Goal: Task Accomplishment & Management: Use online tool/utility

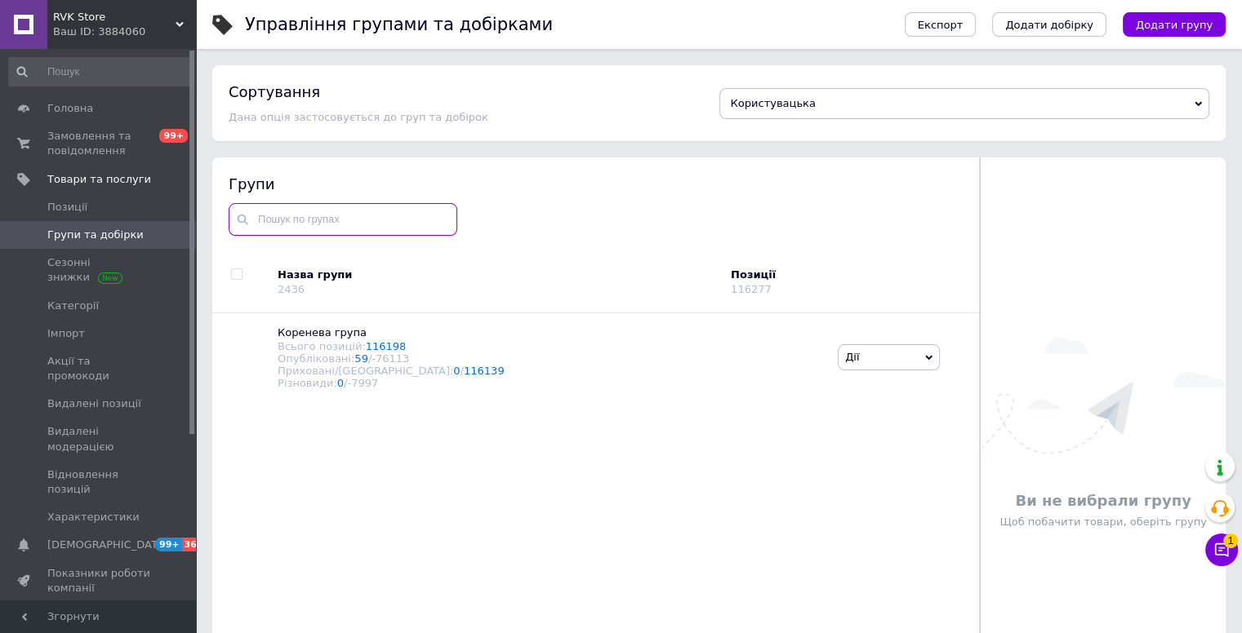
click at [274, 210] on input "text" at bounding box center [343, 219] width 229 height 33
click at [145, 315] on link "Категорії" at bounding box center [100, 306] width 201 height 28
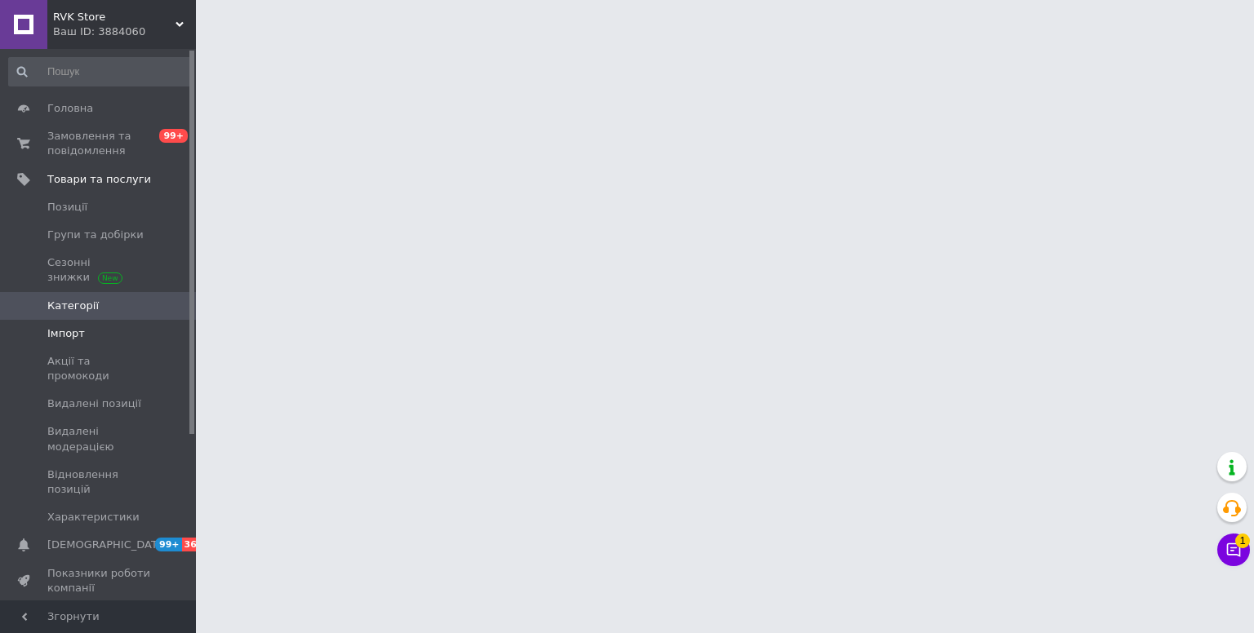
click at [136, 331] on span "Імпорт" at bounding box center [99, 334] width 104 height 15
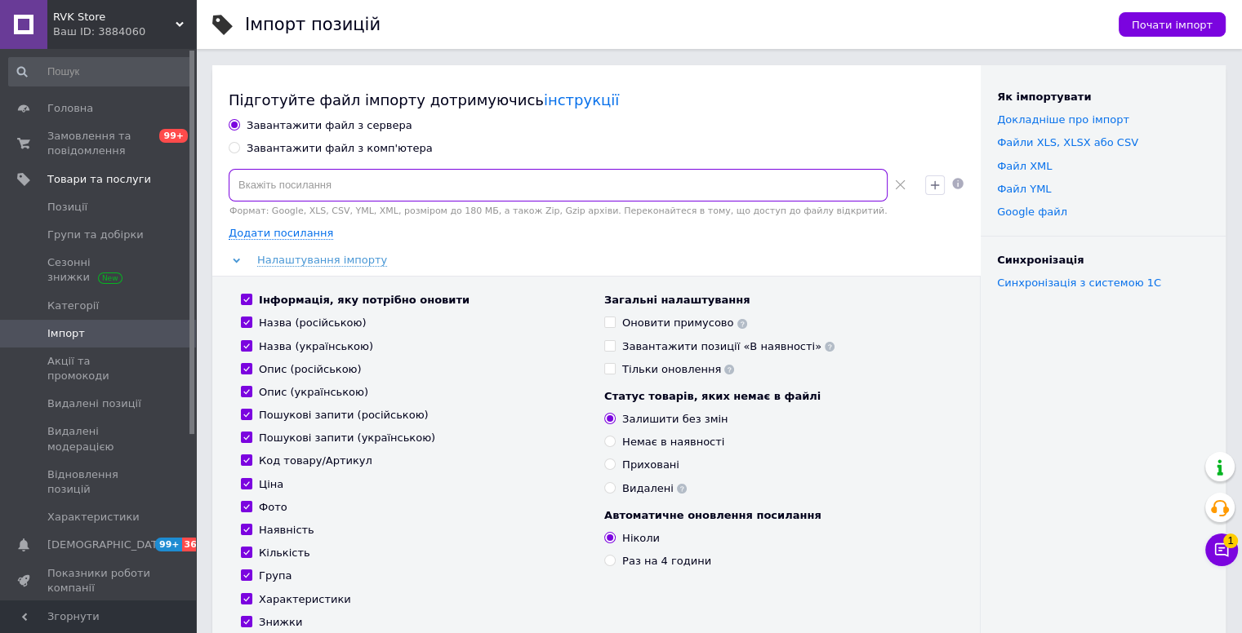
click at [547, 190] on input at bounding box center [558, 185] width 659 height 33
paste input "[URL][DOMAIN_NAME]"
type input "[URL][DOMAIN_NAME]"
click at [882, 426] on div "Залишити без змін" at bounding box center [777, 419] width 347 height 15
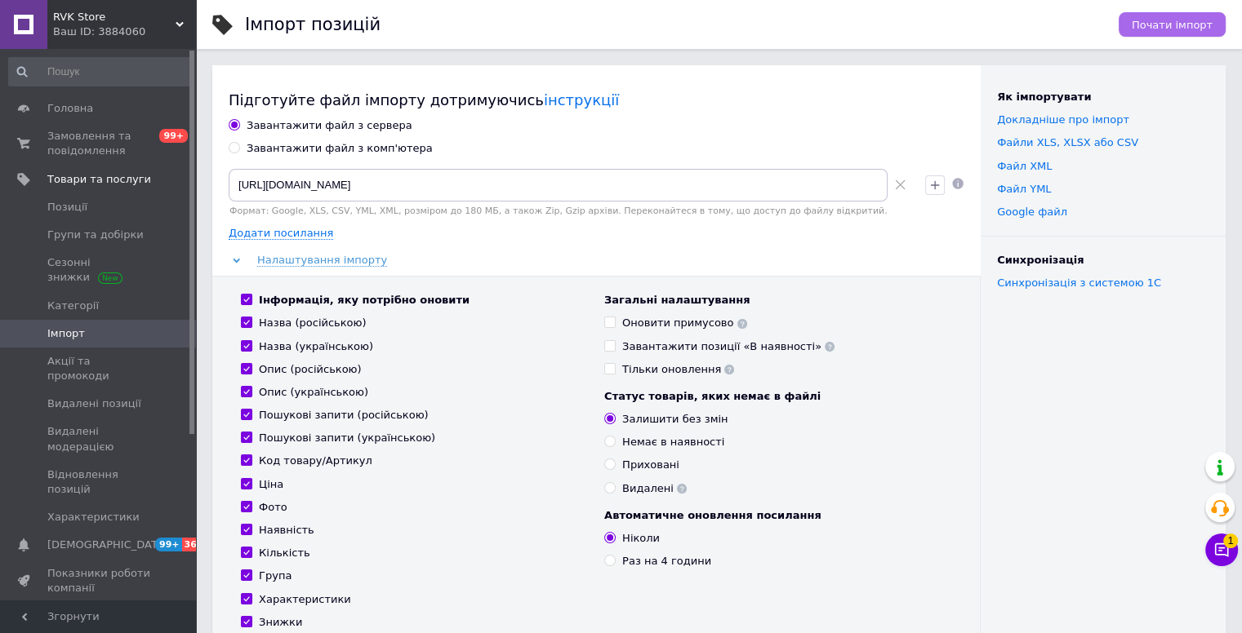
click at [1186, 28] on span "Почати імпорт" at bounding box center [1171, 25] width 81 height 12
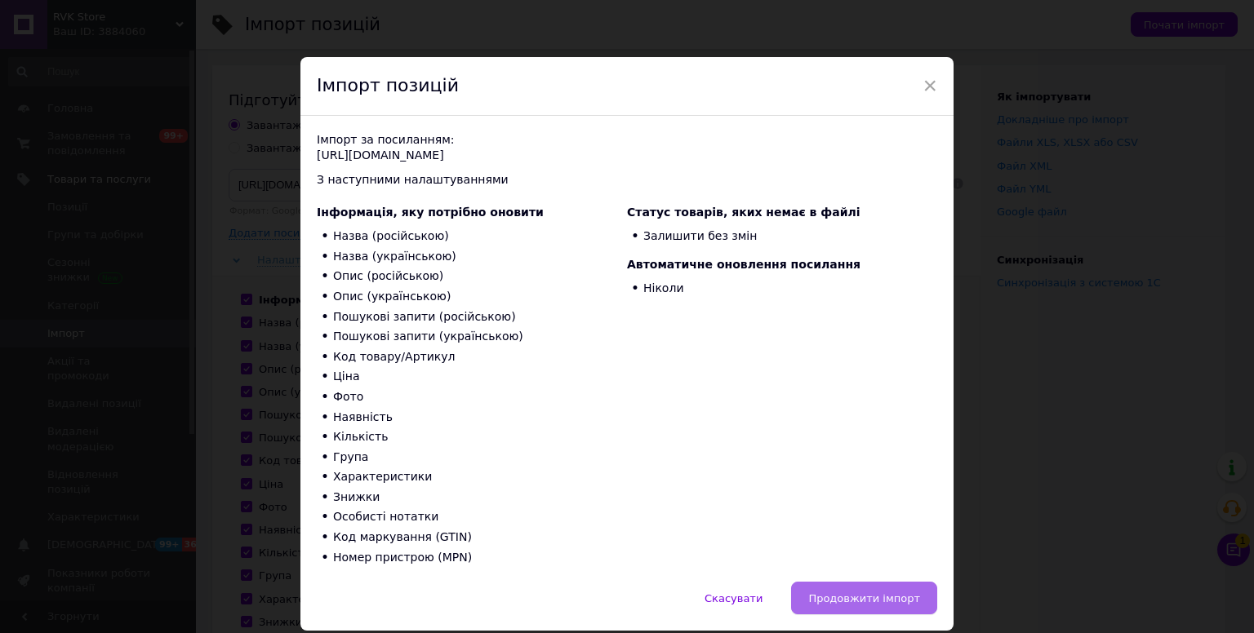
click at [895, 594] on span "Продовжити імпорт" at bounding box center [864, 599] width 112 height 12
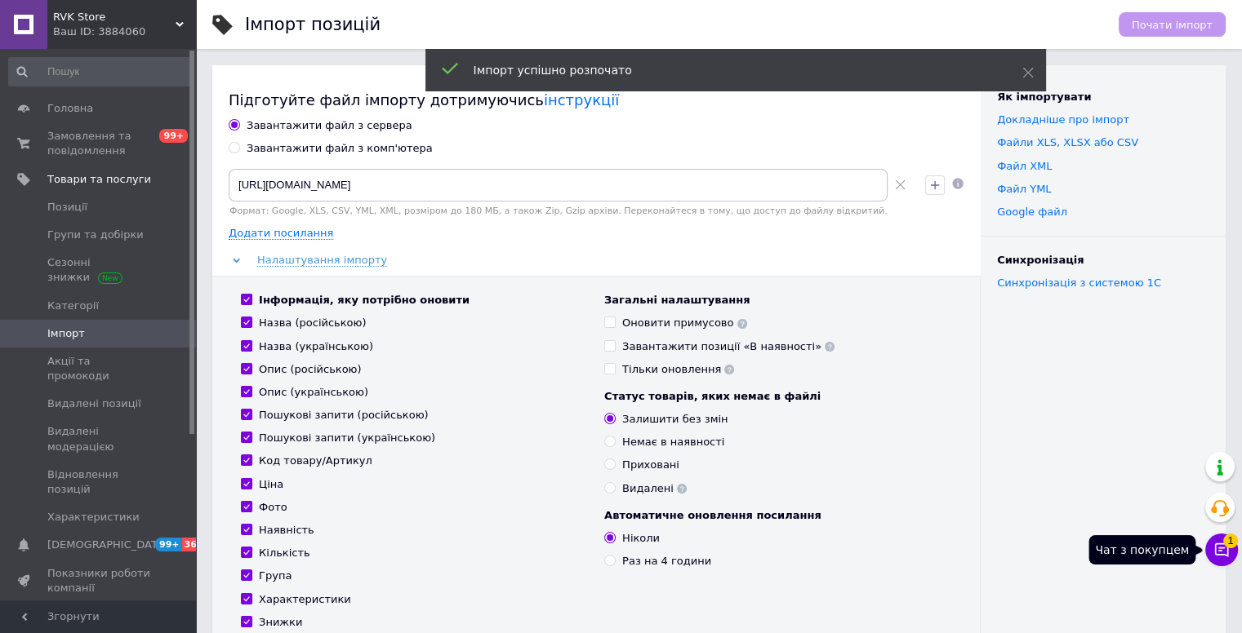
click at [1220, 554] on icon at bounding box center [1222, 551] width 14 height 14
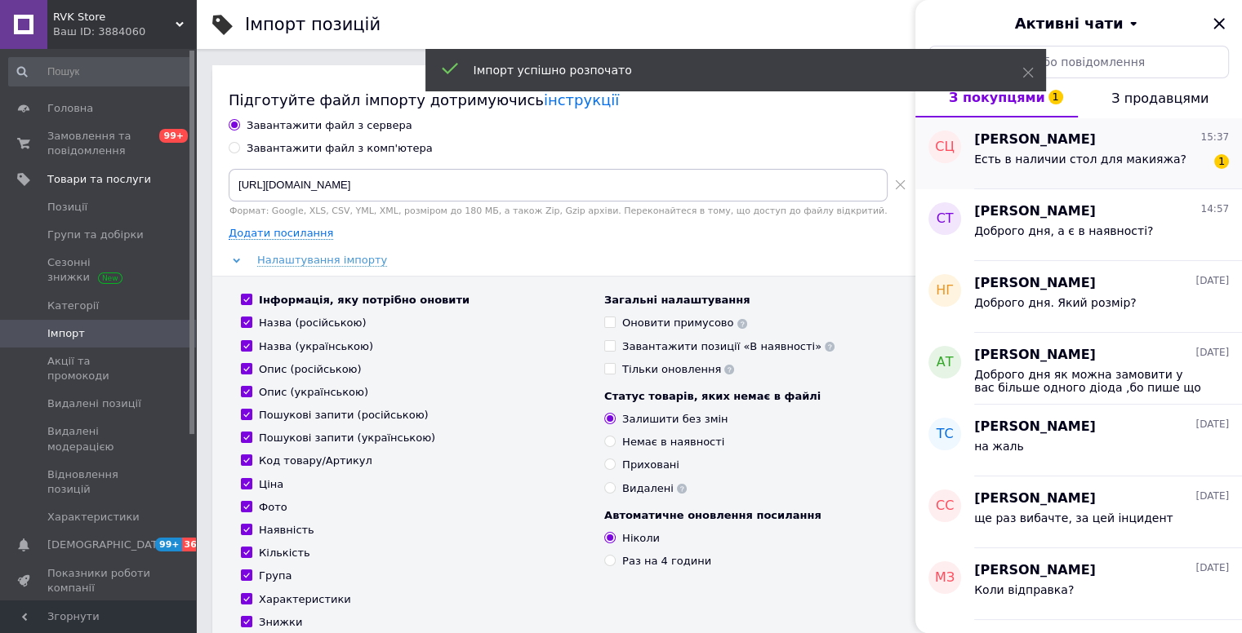
click at [1176, 148] on div "[PERSON_NAME] 15:37" at bounding box center [1101, 140] width 255 height 19
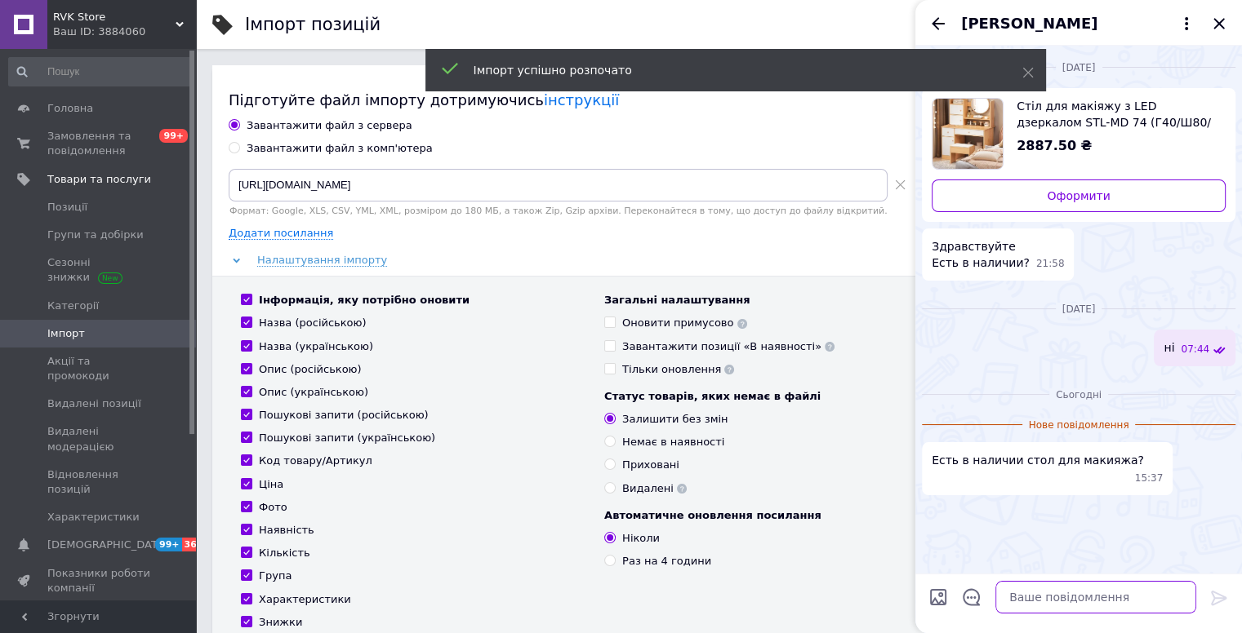
click at [1039, 594] on textarea at bounding box center [1095, 597] width 201 height 33
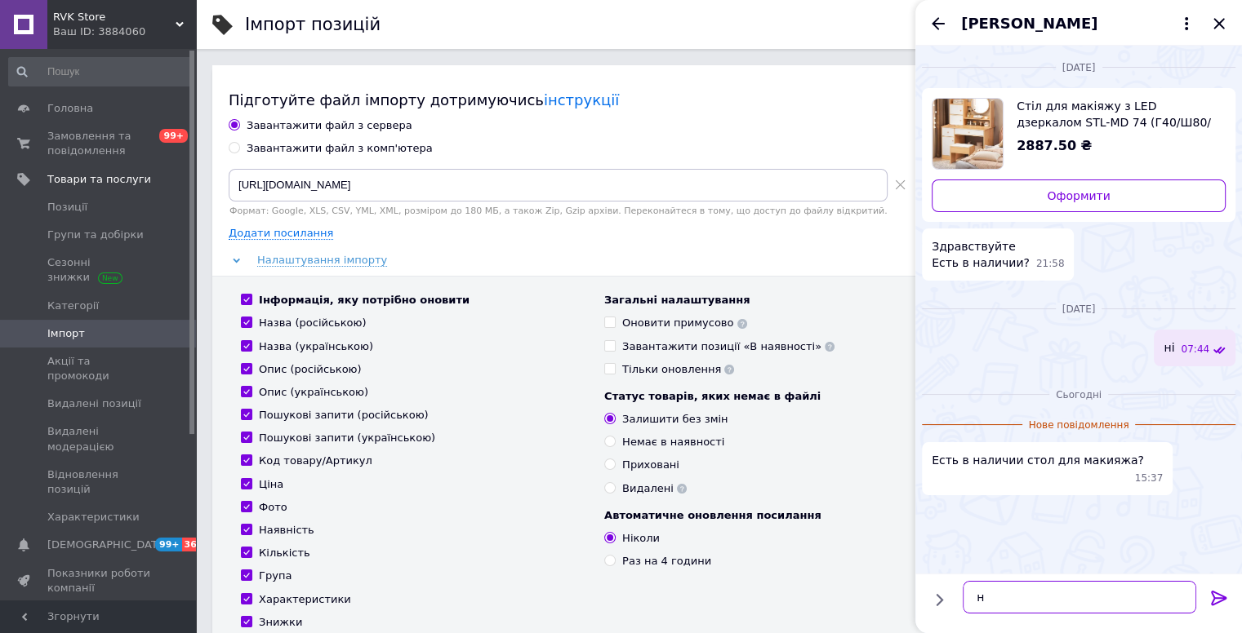
type textarea "ні"
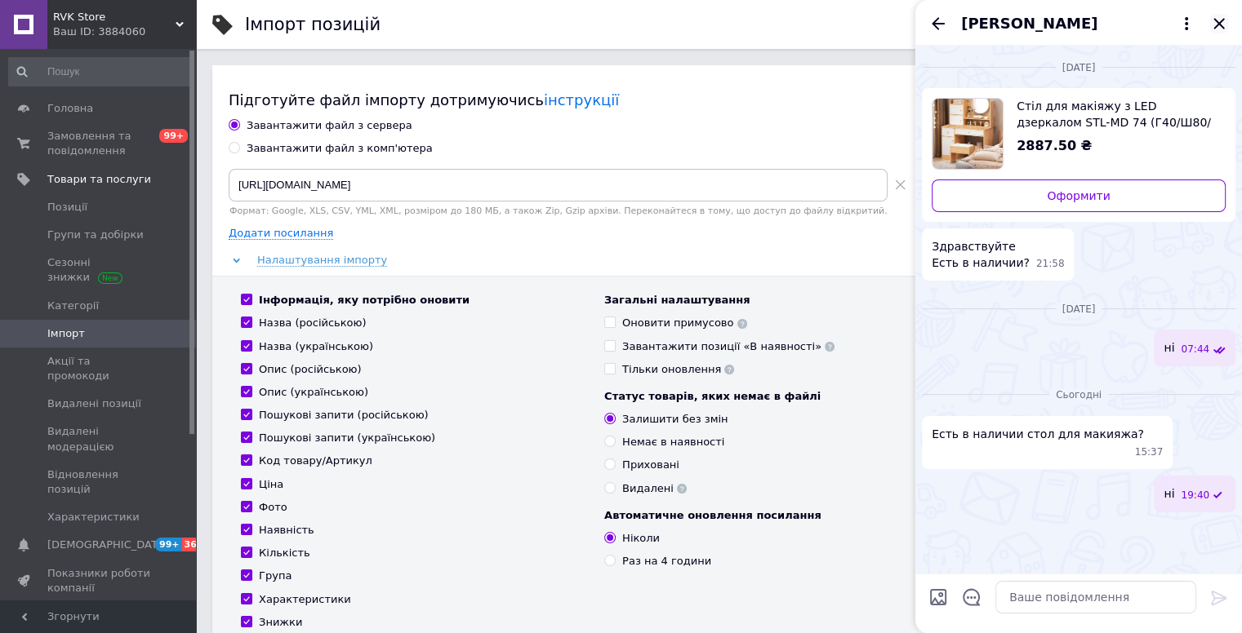
click at [1215, 29] on icon "Закрити" at bounding box center [1219, 24] width 20 height 20
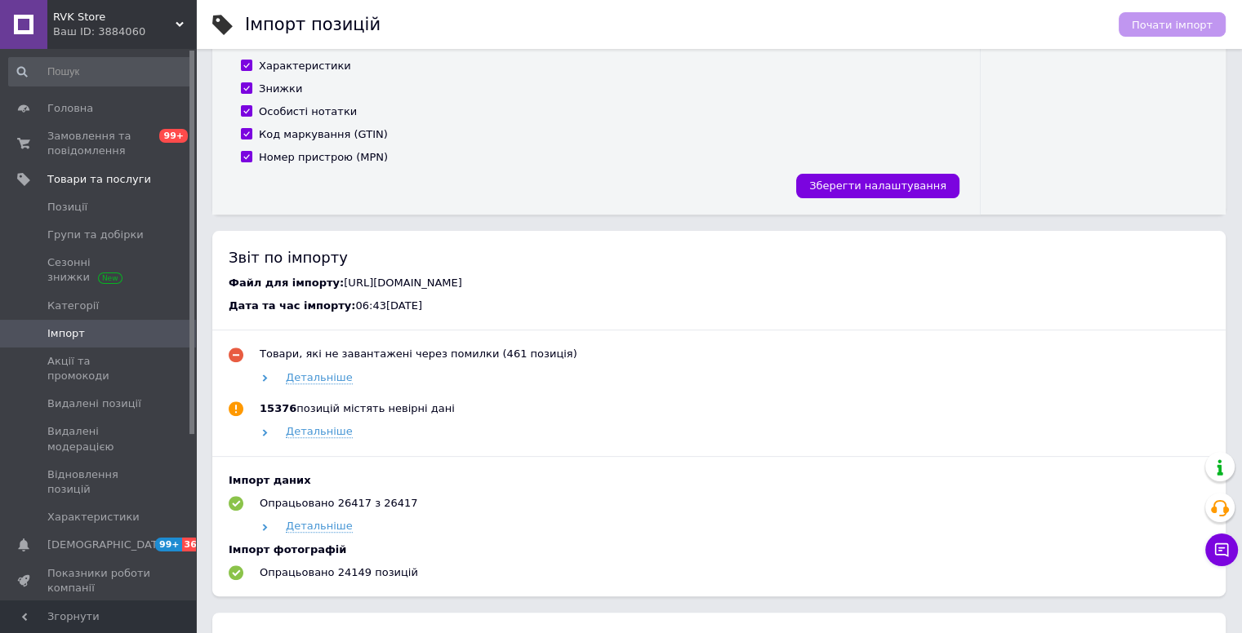
scroll to position [408, 0]
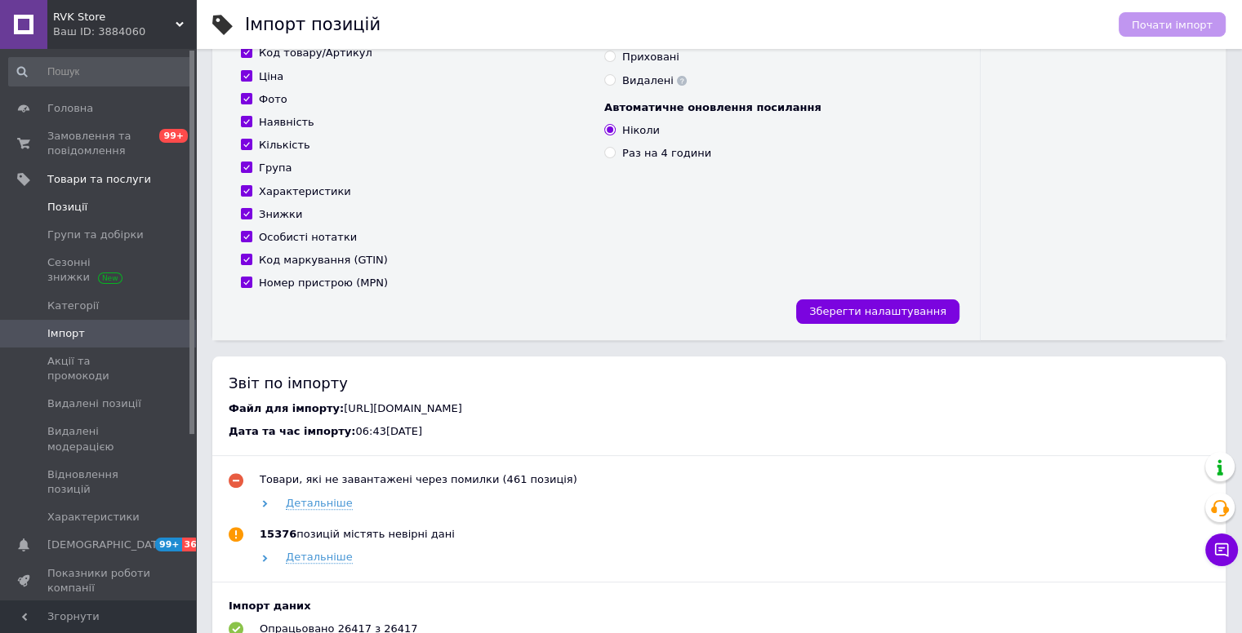
click at [82, 220] on link "Позиції" at bounding box center [100, 207] width 201 height 28
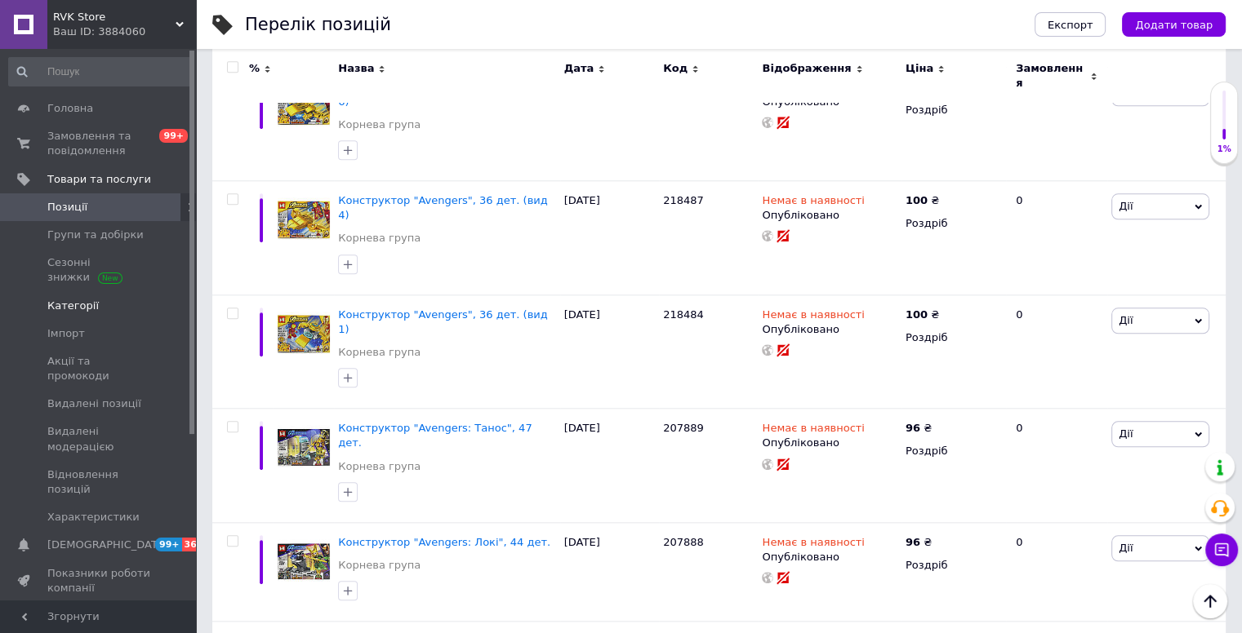
scroll to position [1796, 0]
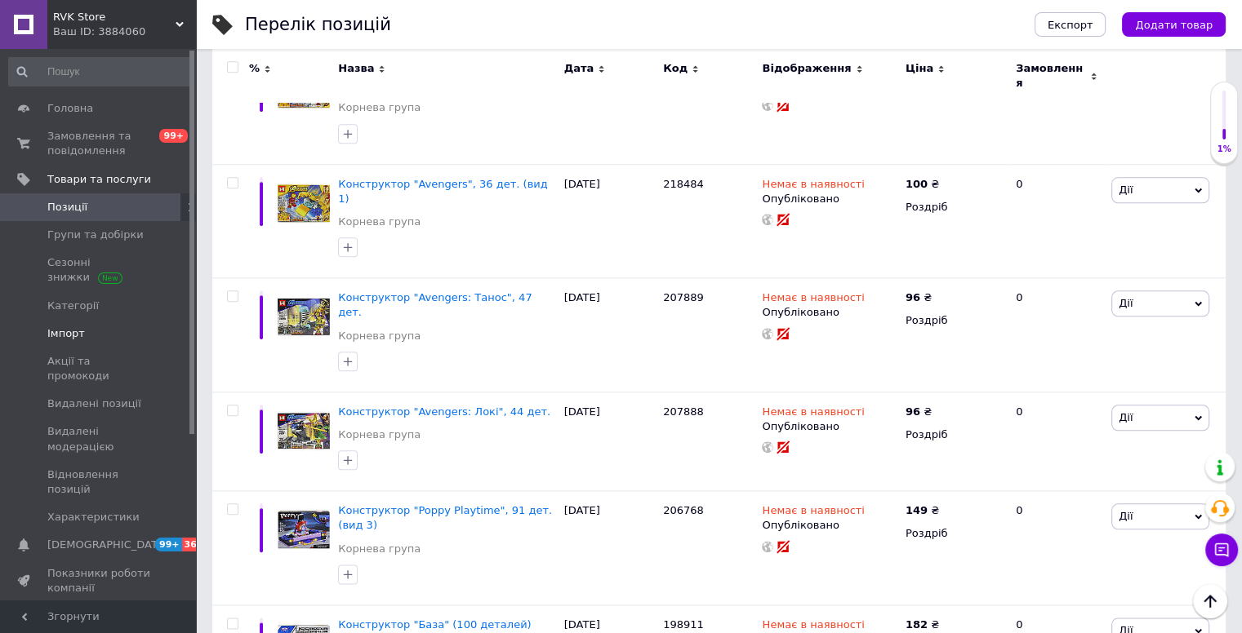
click at [86, 340] on span "Імпорт" at bounding box center [99, 334] width 104 height 15
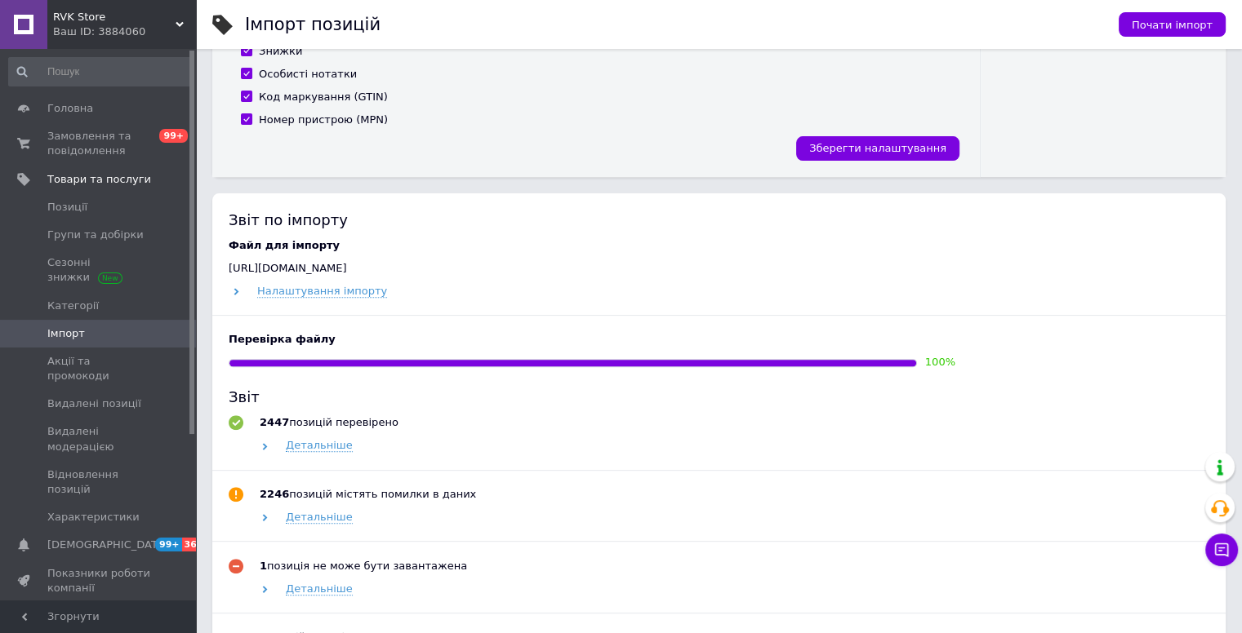
scroll to position [816, 0]
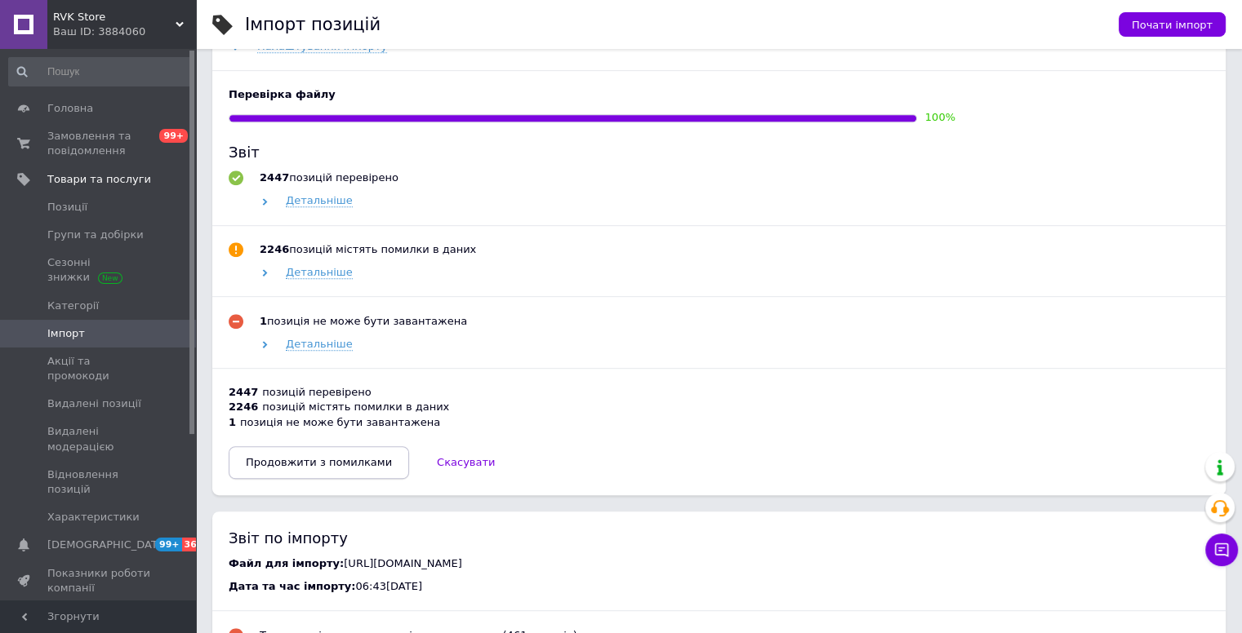
click at [334, 463] on span "Продовжити з помилками" at bounding box center [319, 462] width 146 height 12
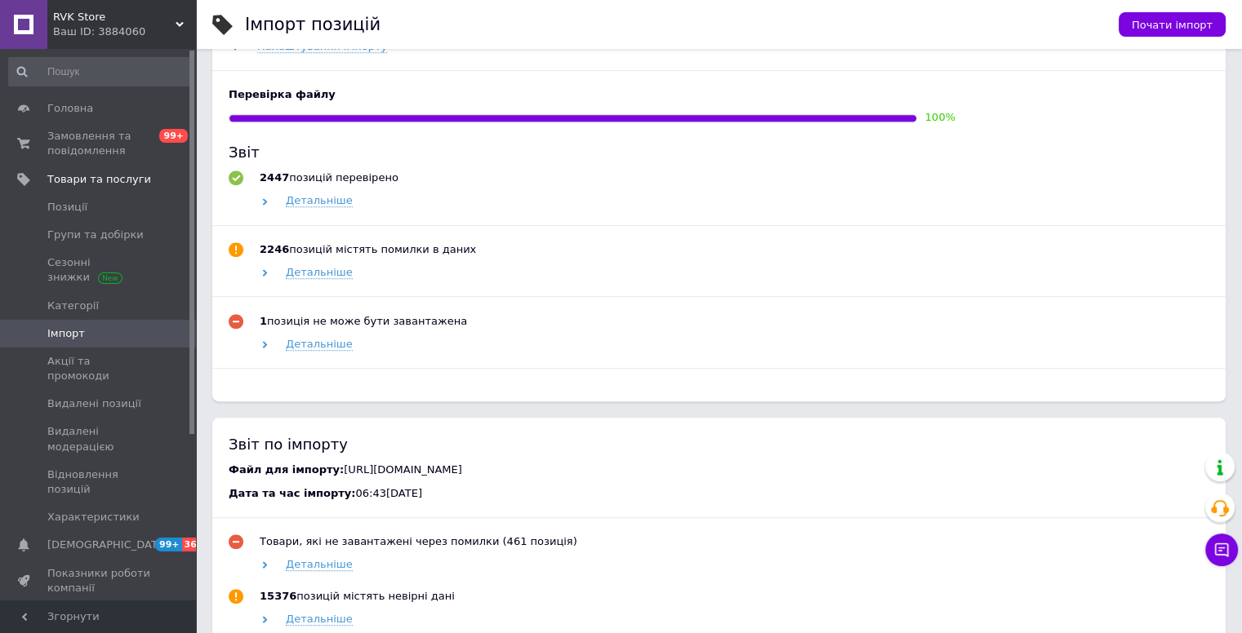
scroll to position [421, 0]
